Goal: Find contact information: Find contact information

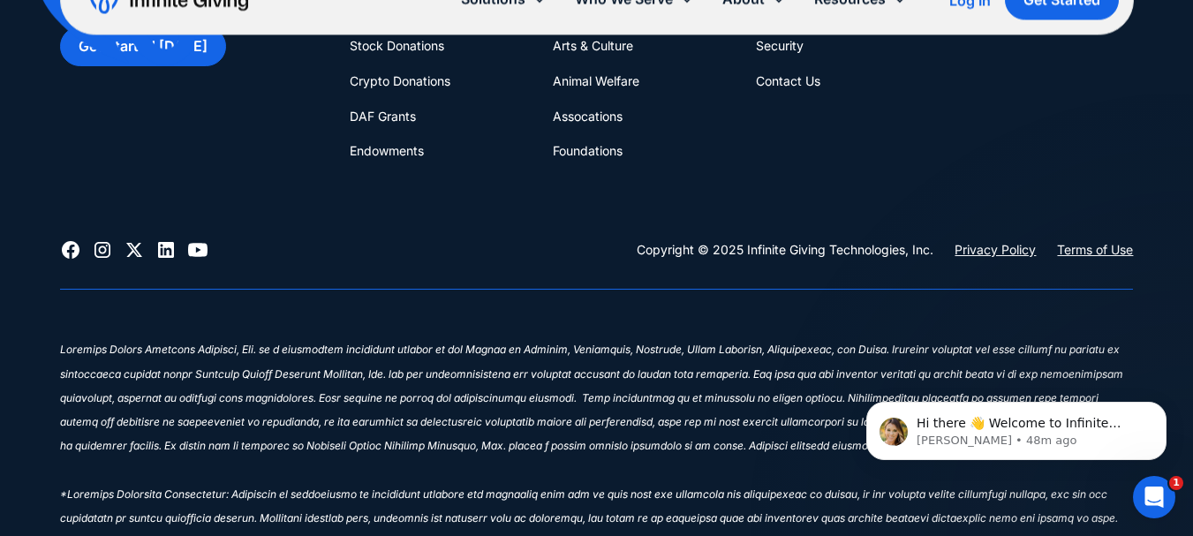
scroll to position [6529, 0]
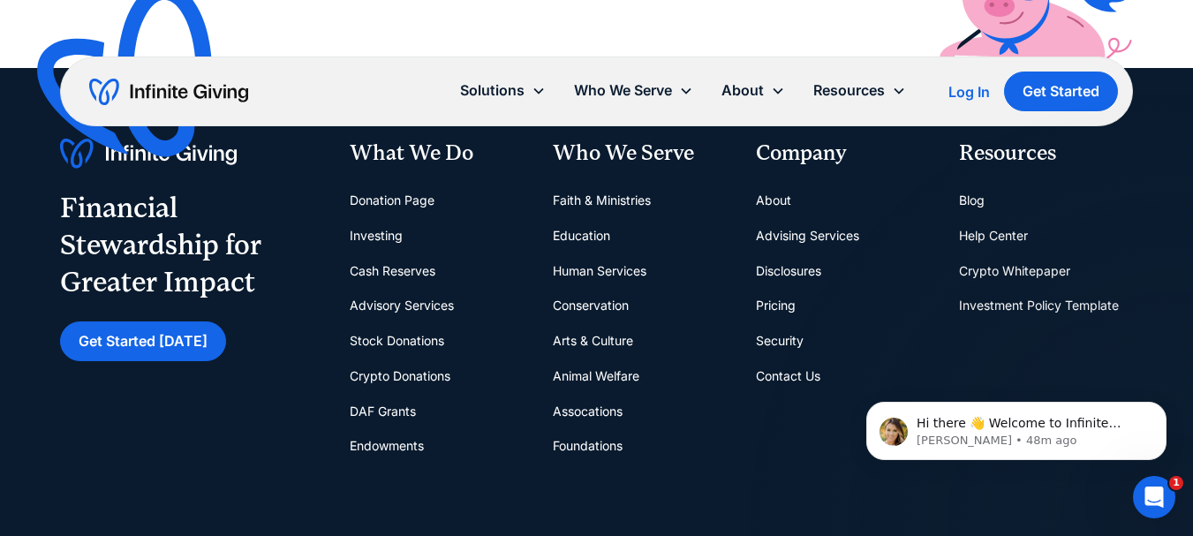
click at [768, 356] on link "Security" at bounding box center [780, 340] width 48 height 35
click at [763, 377] on link "Contact Us" at bounding box center [788, 376] width 64 height 35
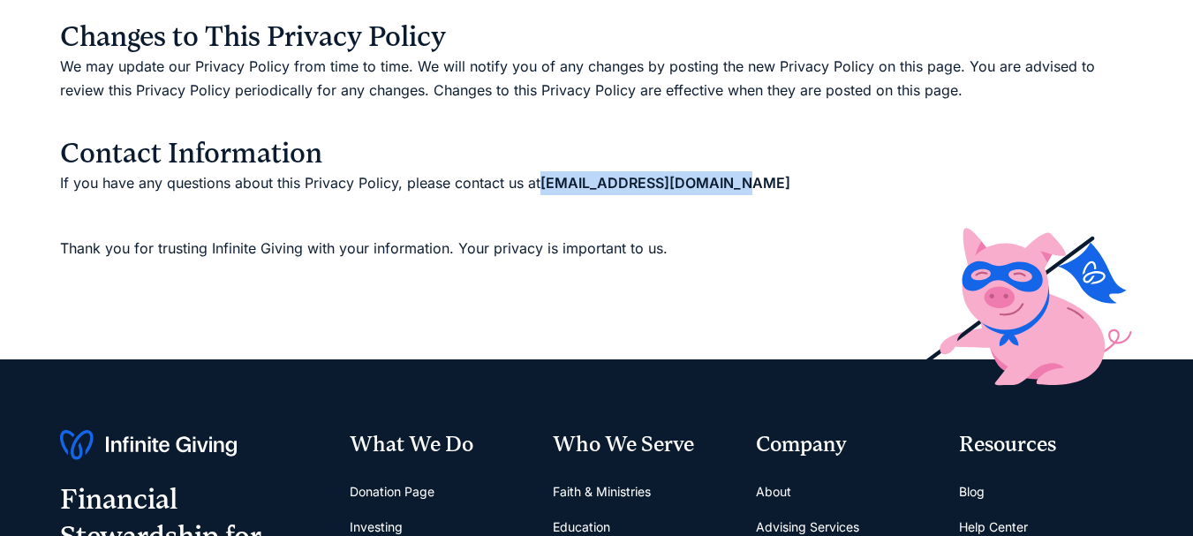
drag, startPoint x: 543, startPoint y: 183, endPoint x: 719, endPoint y: 179, distance: 175.8
click at [731, 178] on p "If you have any questions about this Privacy Policy, please contact us at hello…" at bounding box center [597, 183] width 1074 height 24
copy strong "hello@infinitegiving.com"
